Goal: Task Accomplishment & Management: Use online tool/utility

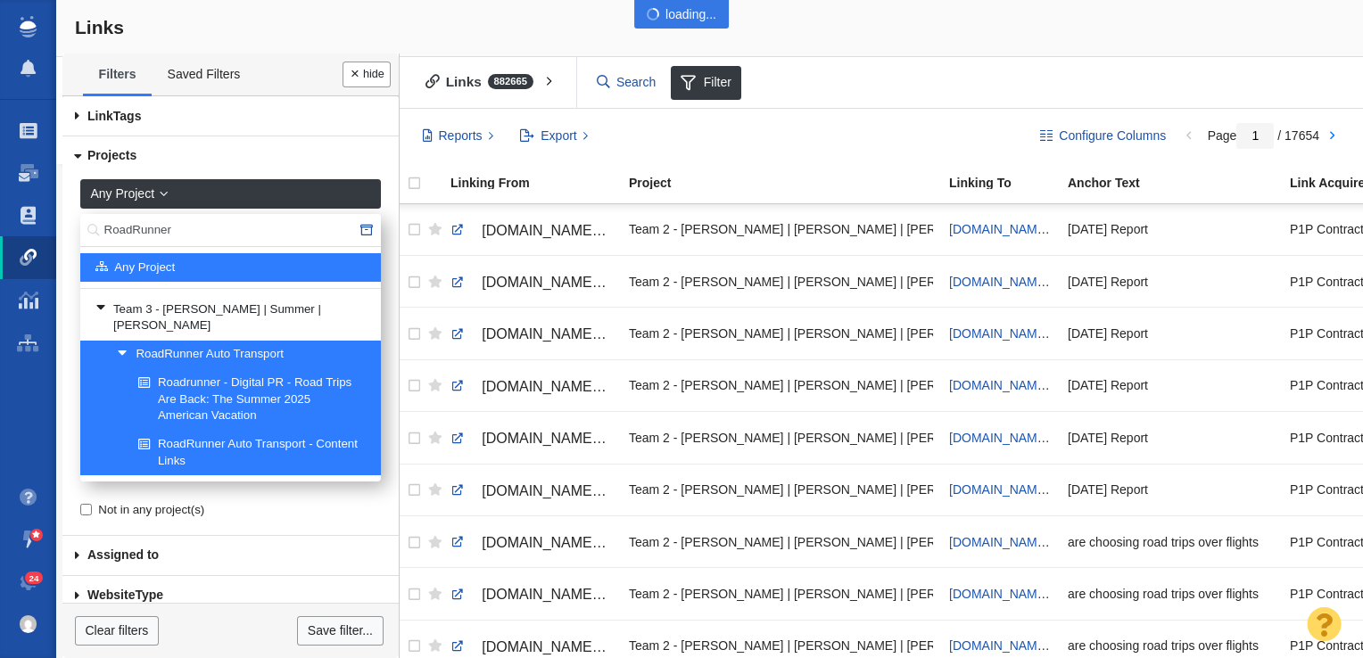
click at [189, 227] on div at bounding box center [681, 329] width 1363 height 658
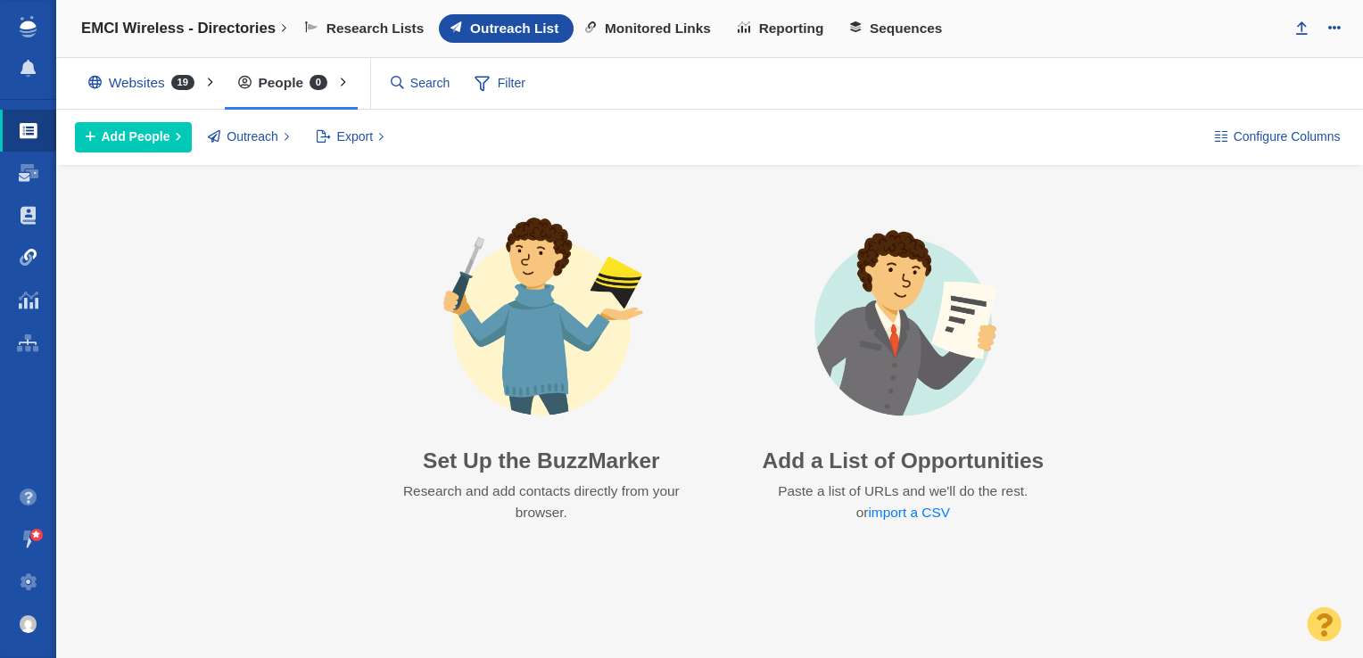
click at [43, 251] on link "Link Monitoring" at bounding box center [28, 257] width 56 height 43
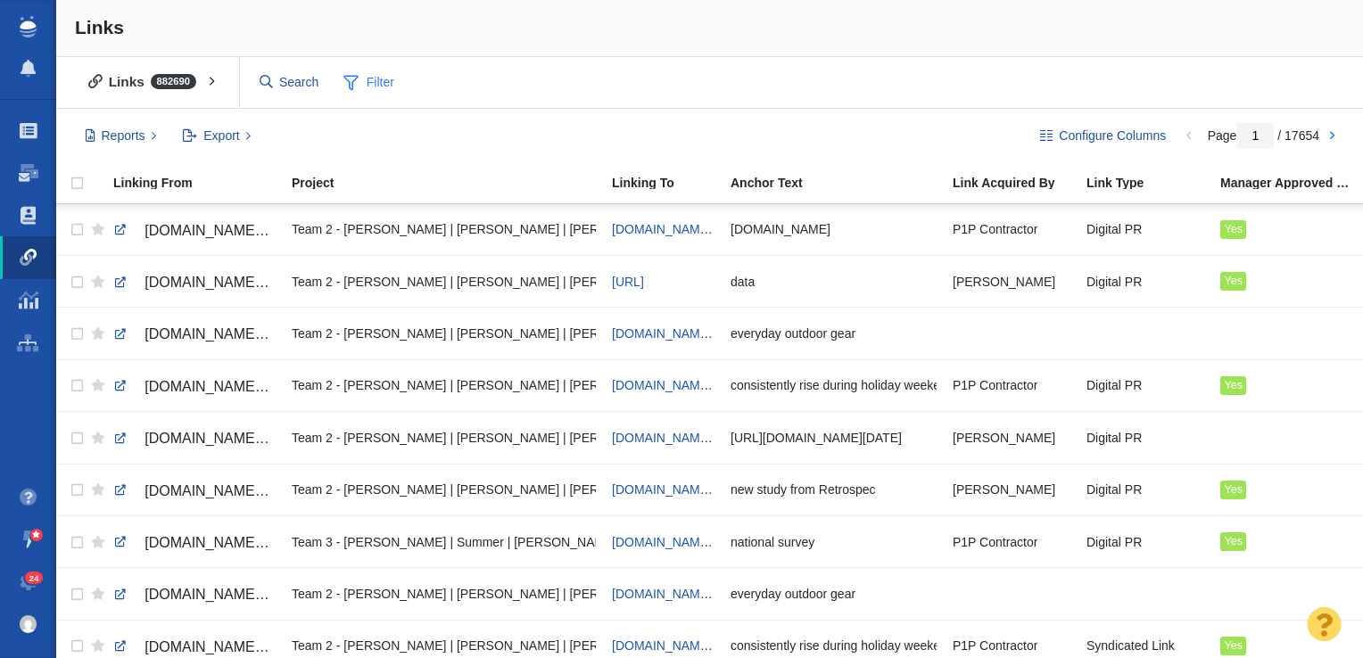
click at [365, 84] on span "Filter" at bounding box center [369, 83] width 71 height 34
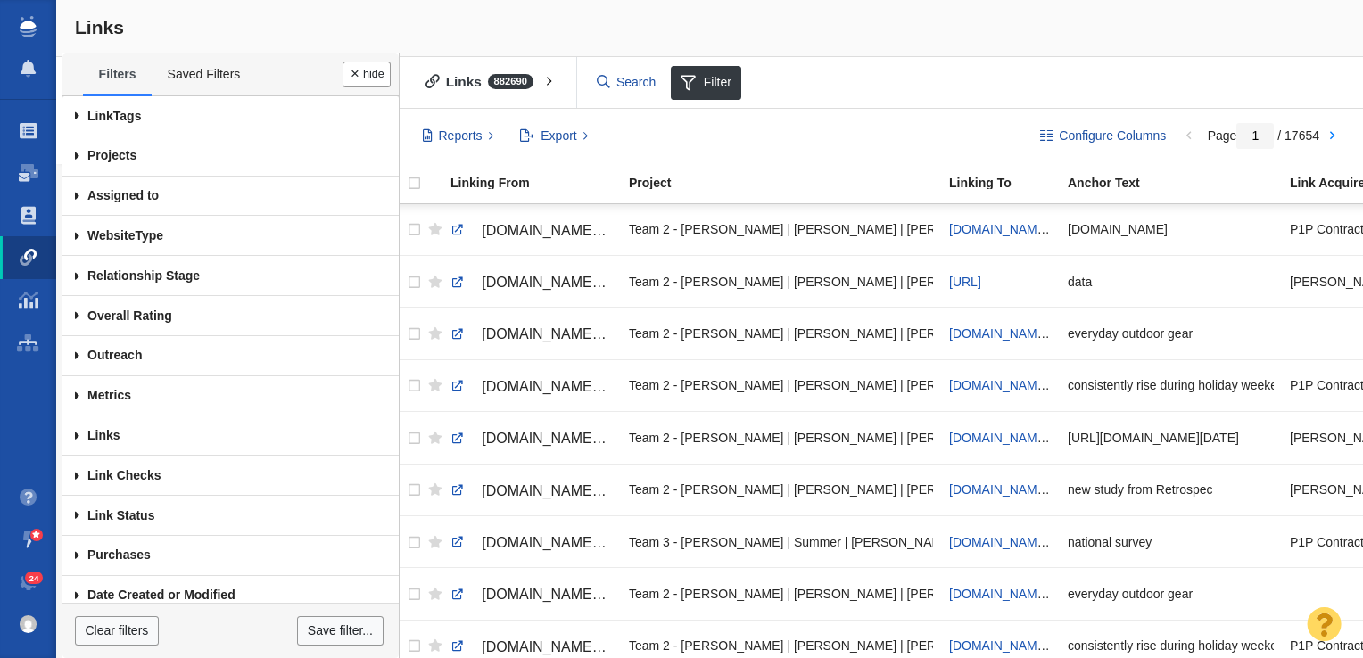
click at [78, 154] on span at bounding box center [76, 156] width 29 height 40
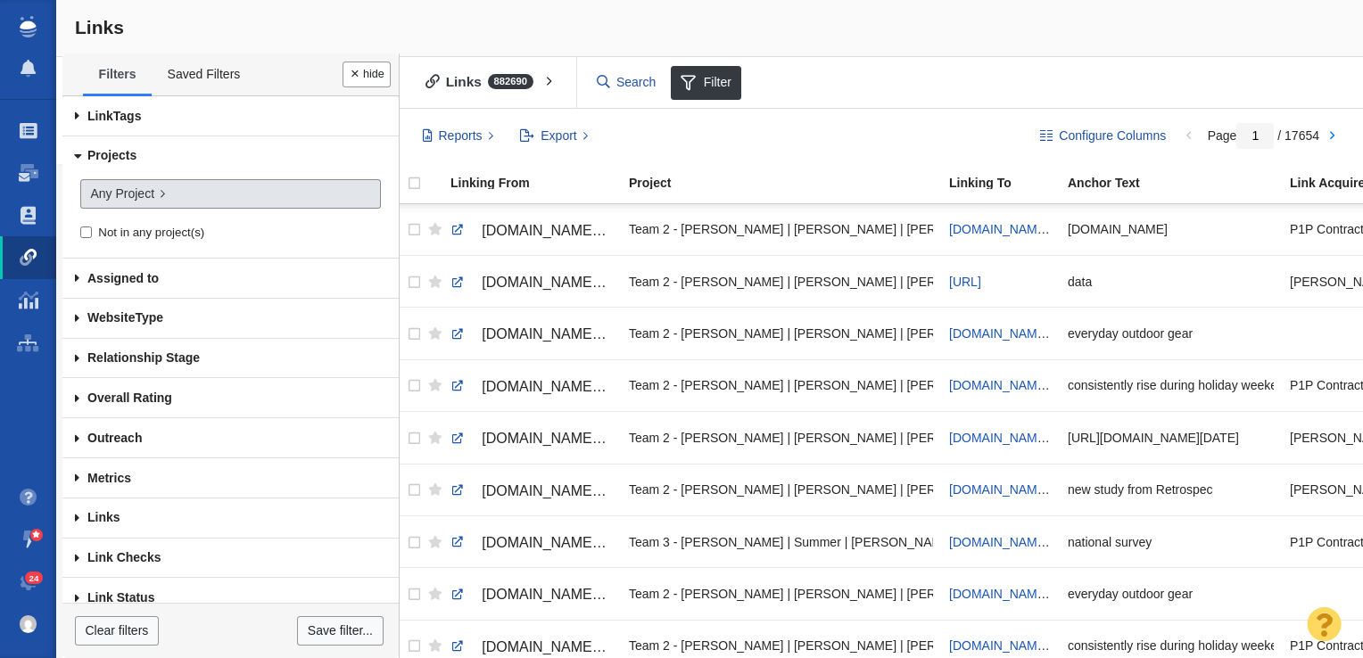
click at [117, 180] on link "Any Project" at bounding box center [230, 194] width 301 height 30
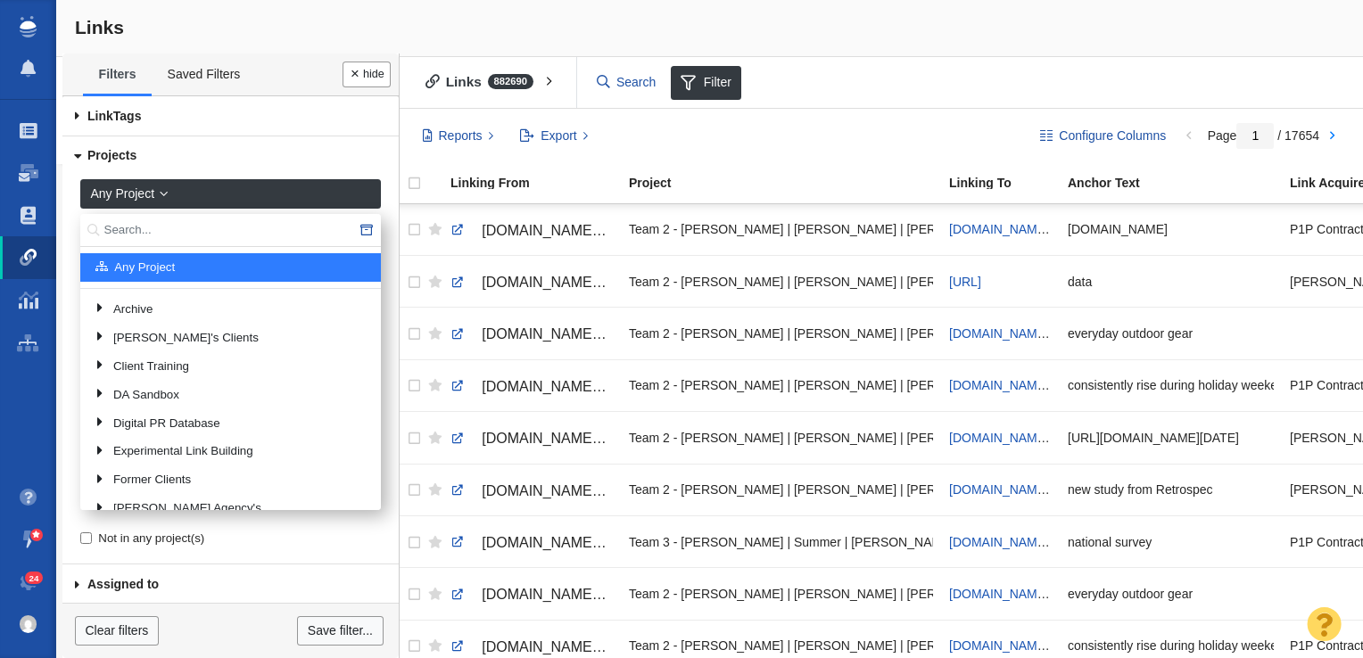
click at [211, 228] on input "text" at bounding box center [230, 230] width 301 height 33
type input "Octane Seating"
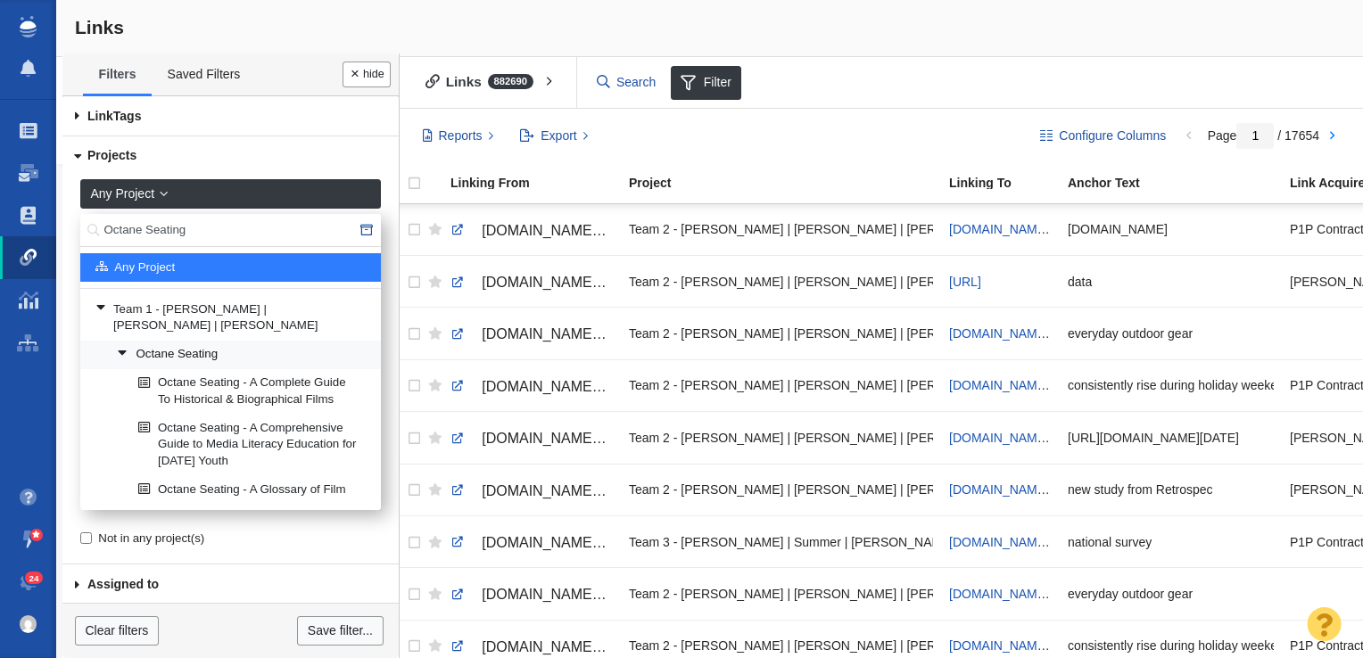
click at [232, 342] on link "Octane Seating" at bounding box center [241, 355] width 259 height 27
